Goal: Task Accomplishment & Management: Use online tool/utility

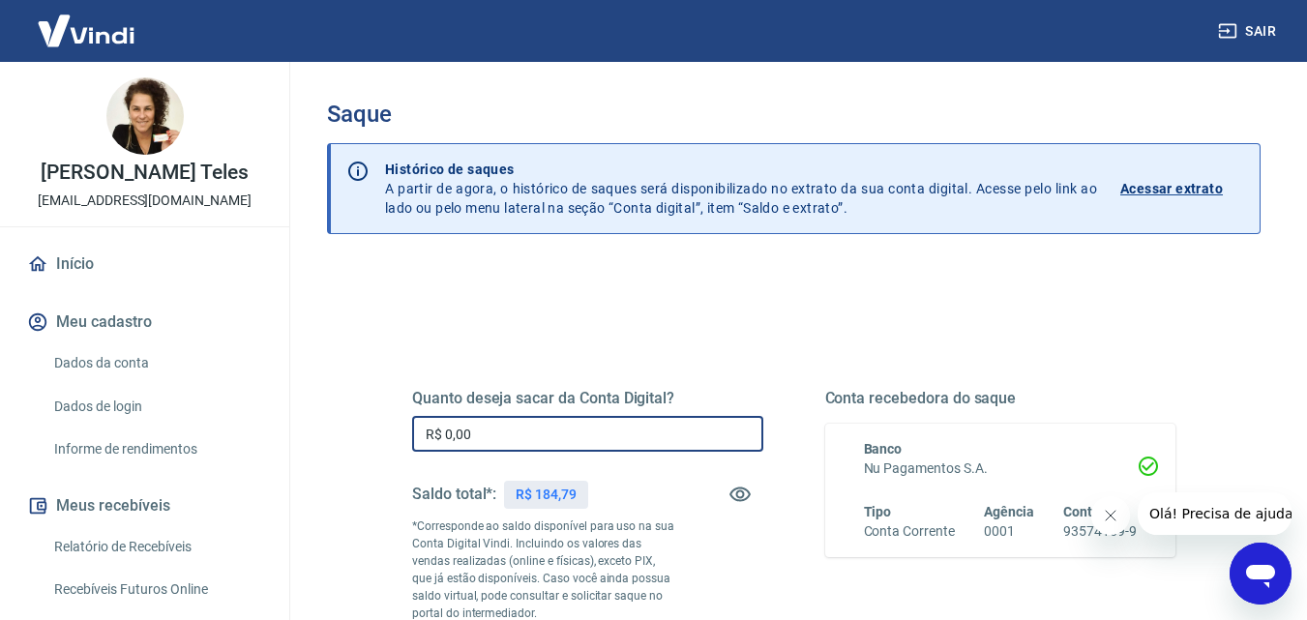
click at [521, 436] on input "R$ 0,00" at bounding box center [587, 434] width 351 height 36
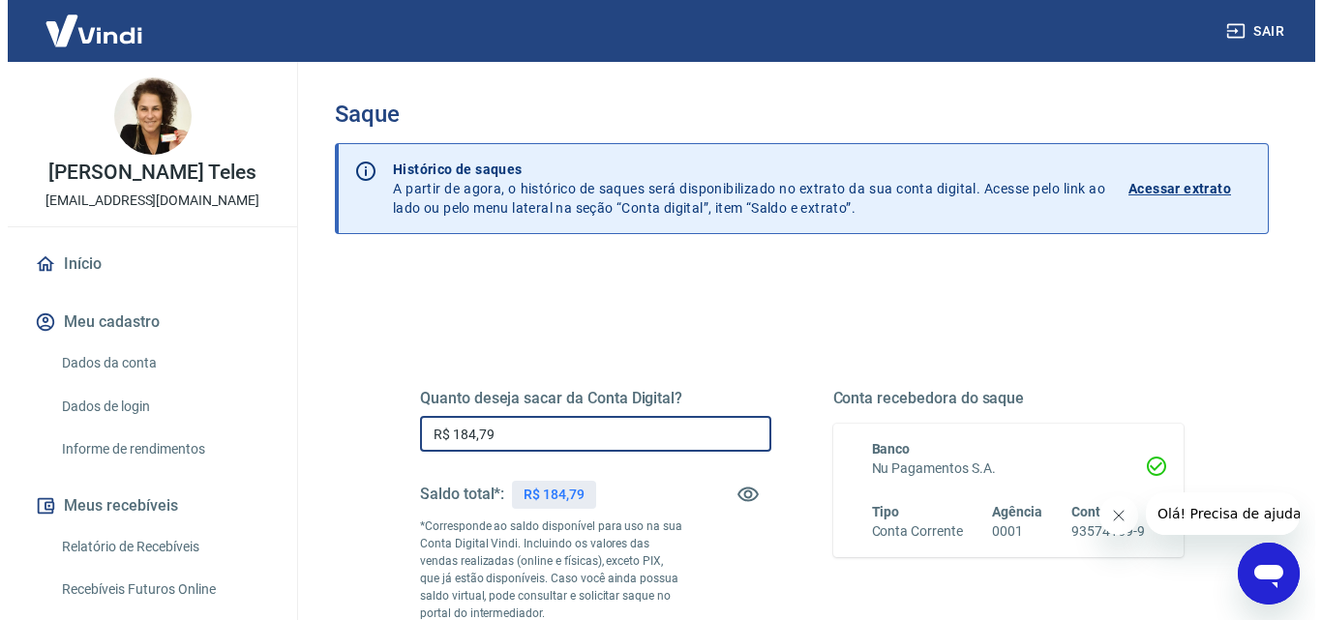
scroll to position [354, 0]
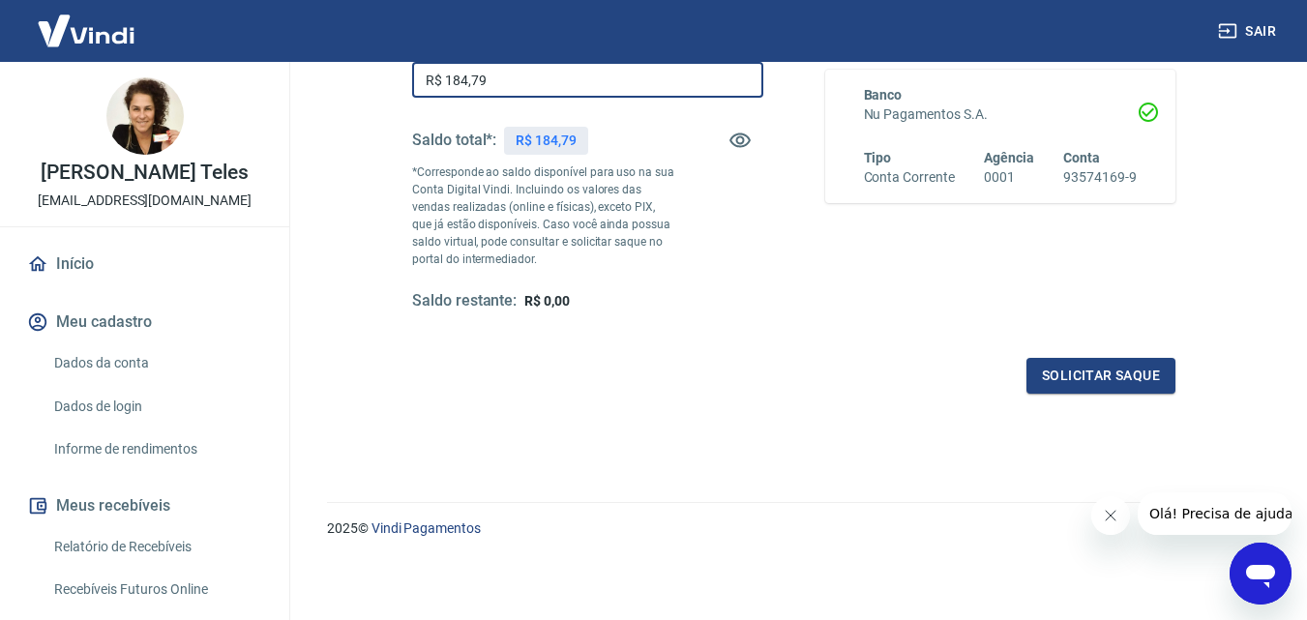
type input "R$ 184,79"
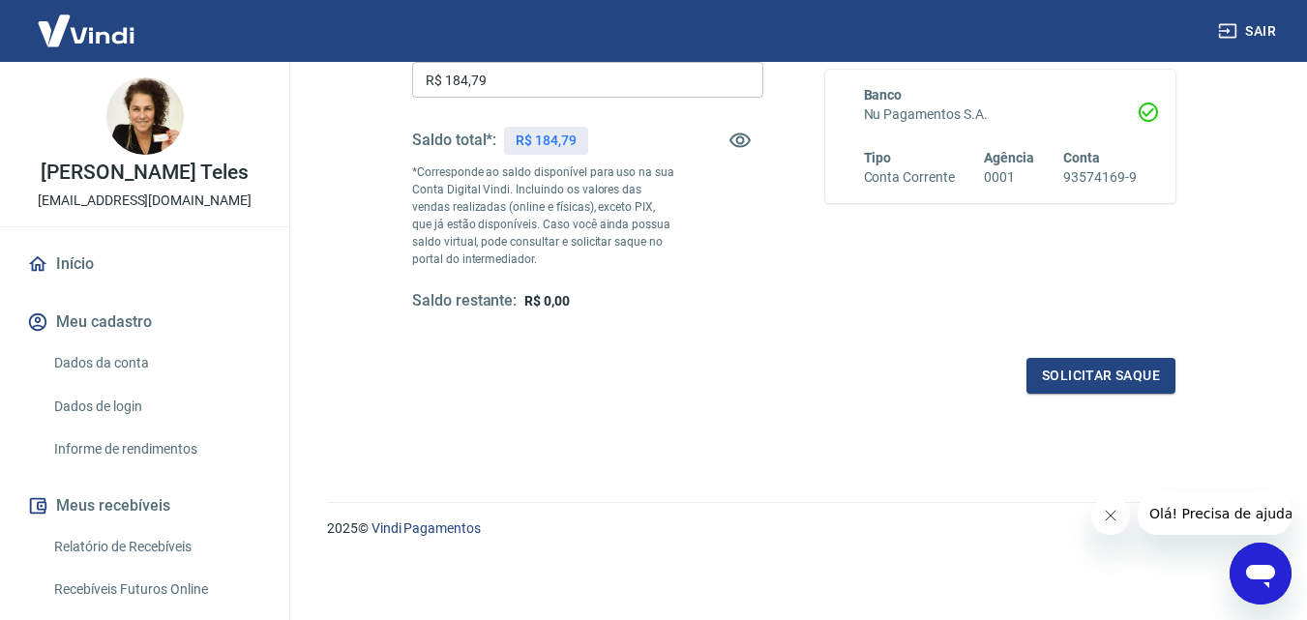
click at [1106, 344] on div "Quanto deseja sacar da Conta Digital? R$ 184,79 ​ Saldo total*: R$ 184,79 *Corr…" at bounding box center [793, 190] width 763 height 405
click at [1106, 371] on button "Solicitar saque" at bounding box center [1101, 376] width 149 height 36
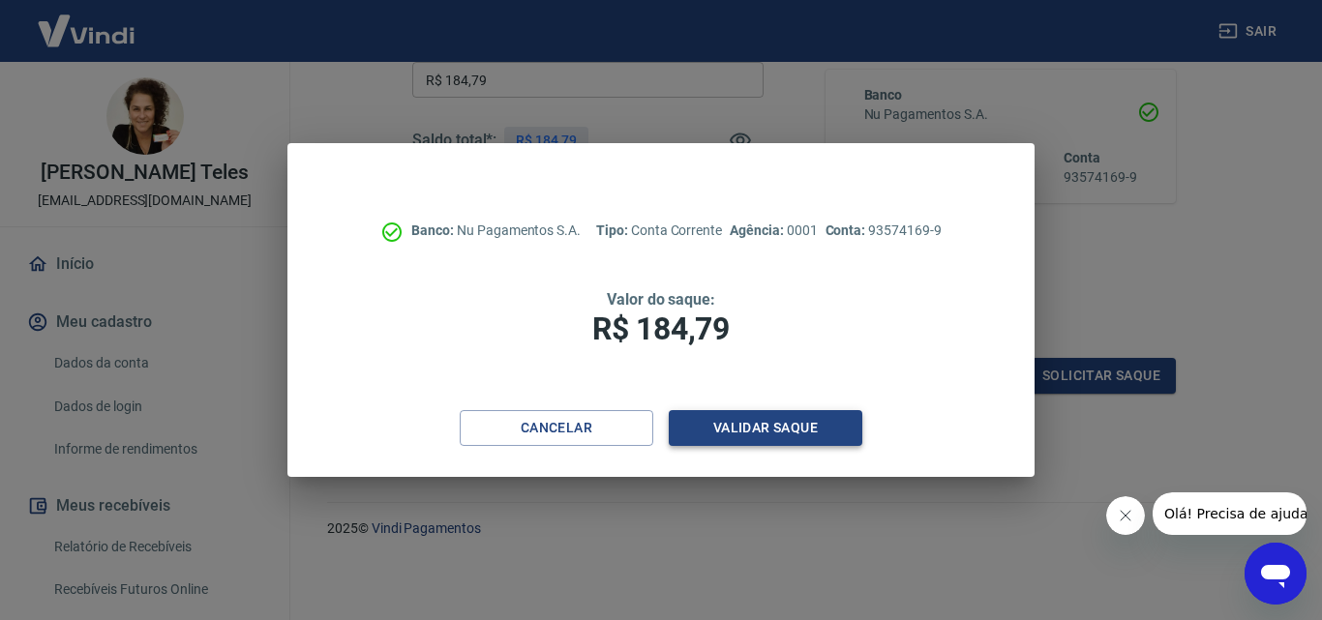
click at [738, 427] on button "Validar saque" at bounding box center [765, 428] width 193 height 36
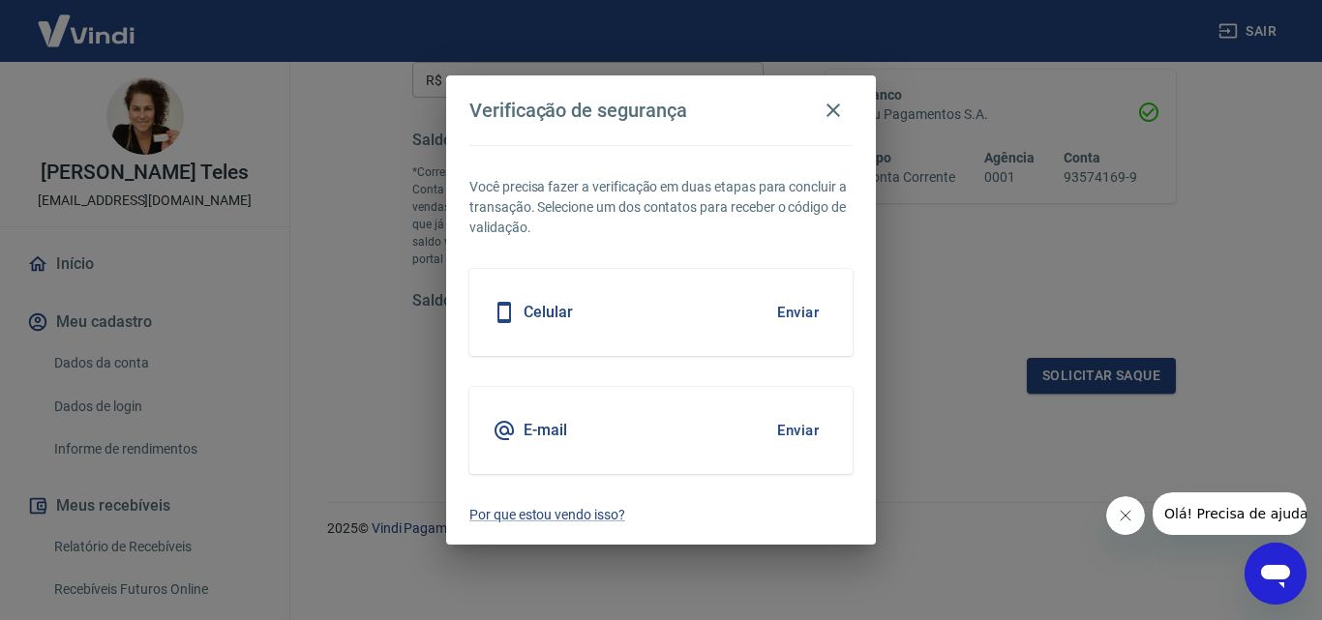
click at [814, 426] on button "Enviar" at bounding box center [797, 430] width 63 height 41
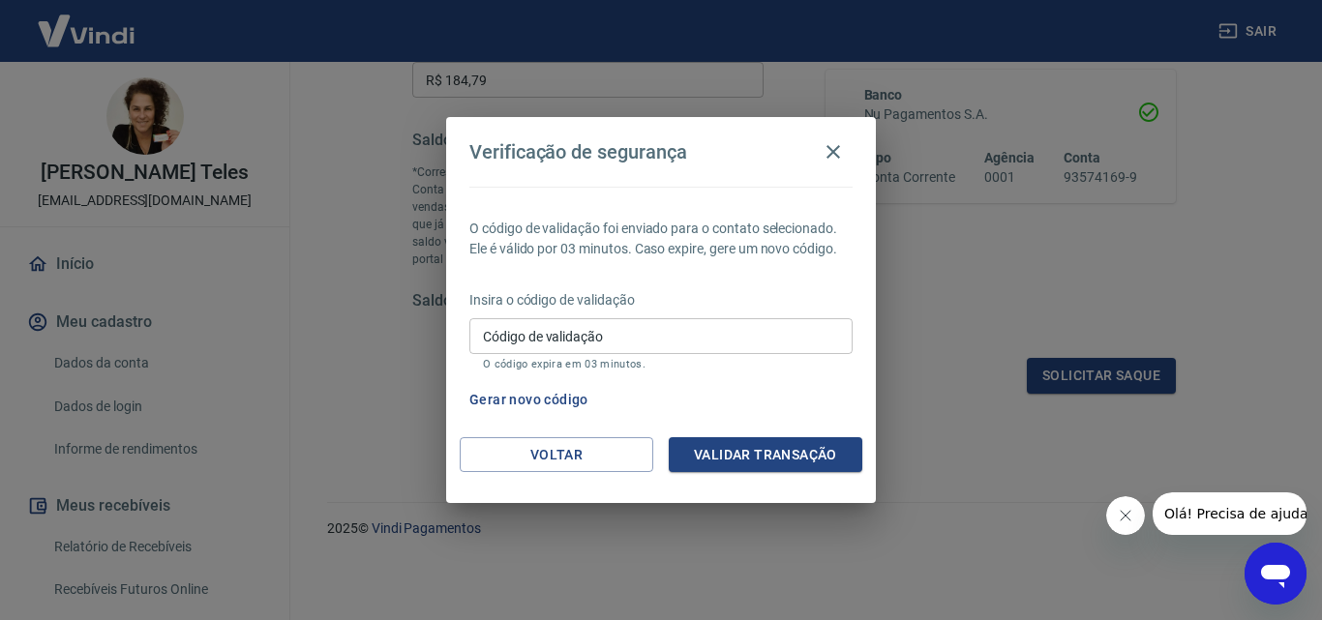
click at [518, 346] on input "Código de validação" at bounding box center [660, 336] width 383 height 36
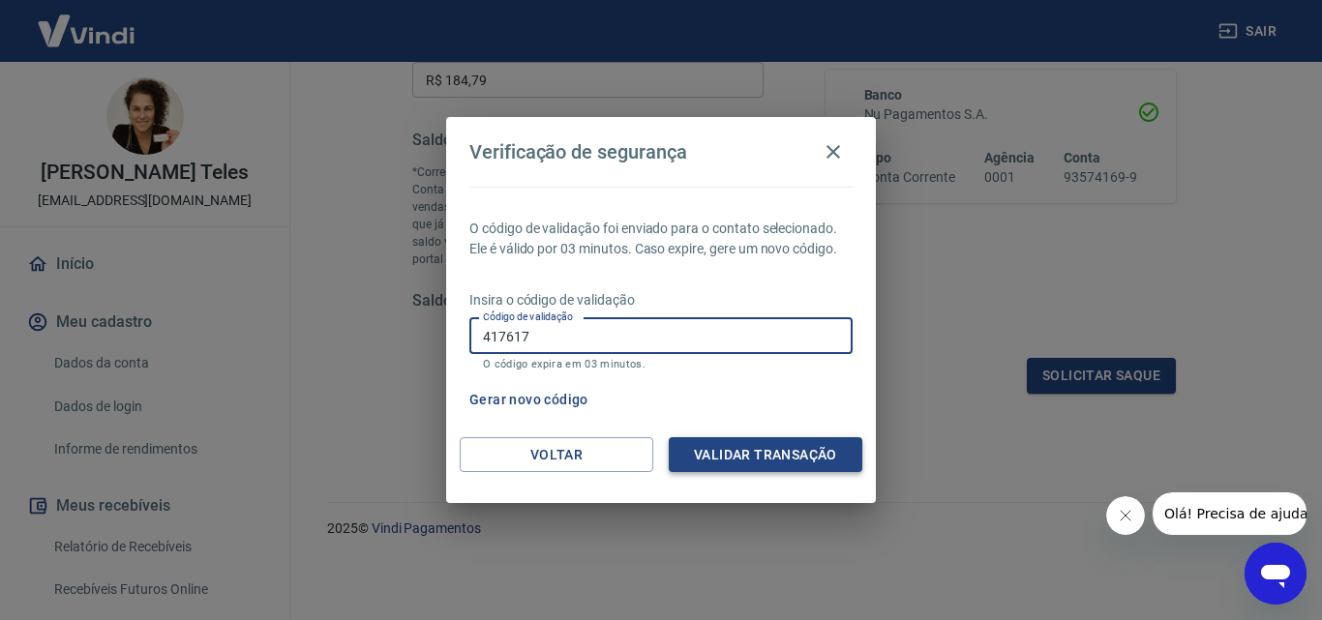
type input "417617"
click at [706, 460] on button "Validar transação" at bounding box center [765, 455] width 193 height 36
